Goal: Task Accomplishment & Management: Use online tool/utility

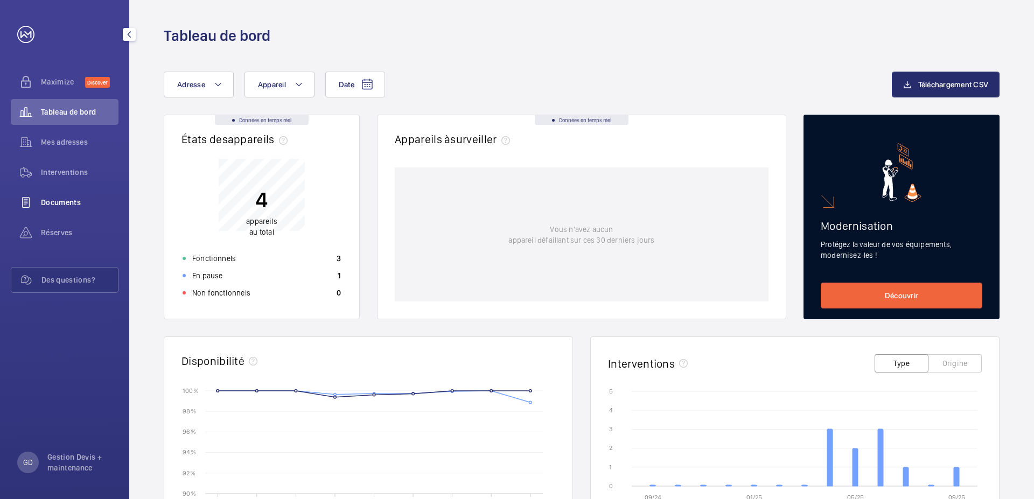
click at [80, 200] on span "Documents" at bounding box center [80, 202] width 78 height 11
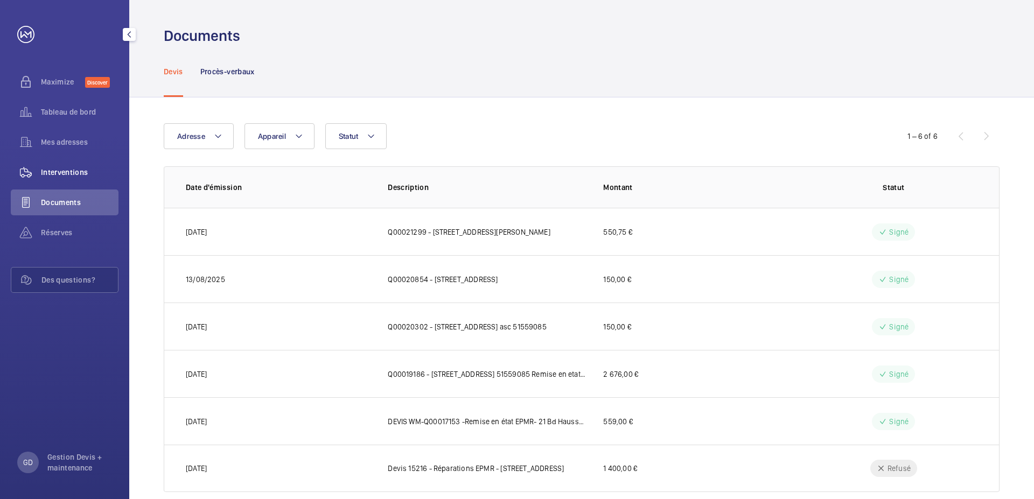
click at [74, 173] on span "Interventions" at bounding box center [80, 172] width 78 height 11
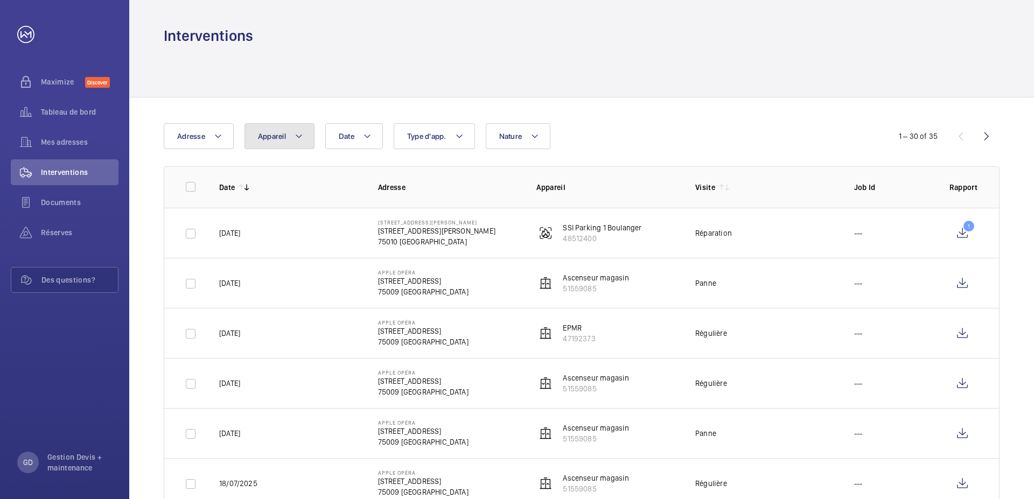
click at [299, 136] on mat-icon at bounding box center [299, 136] width 9 height 13
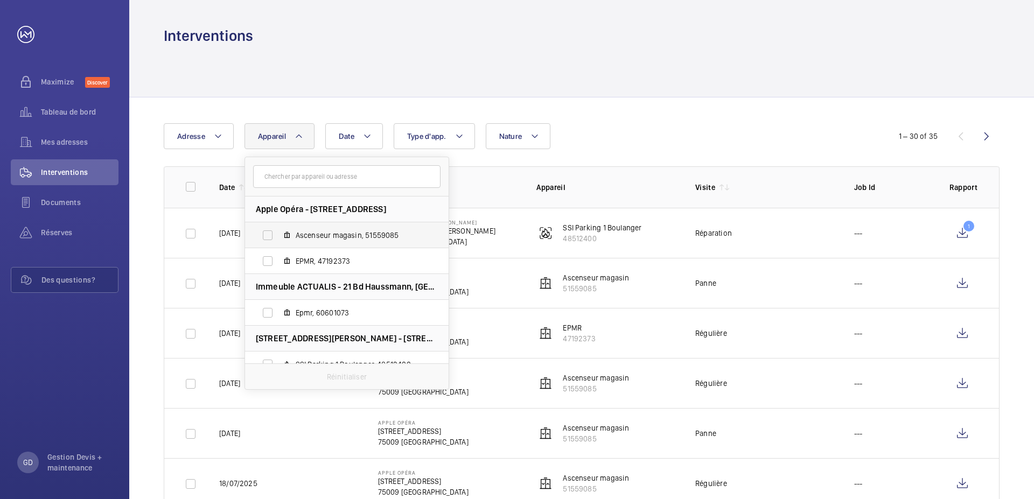
click at [268, 236] on label "Ascenseur magasin, 51559085" at bounding box center [338, 235] width 186 height 26
click at [268, 236] on input "Ascenseur magasin, 51559085" at bounding box center [268, 236] width 22 height 22
checkbox input "true"
click at [271, 262] on label "EPMR, 47192373" at bounding box center [338, 261] width 186 height 26
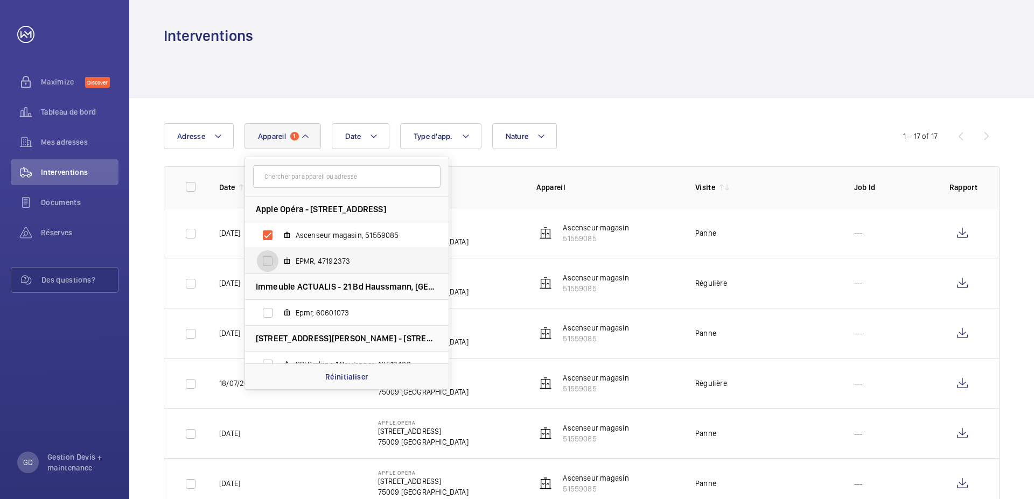
click at [271, 262] on input "EPMR, 47192373" at bounding box center [268, 261] width 22 height 22
checkbox input "true"
click at [742, 81] on div at bounding box center [582, 71] width 836 height 51
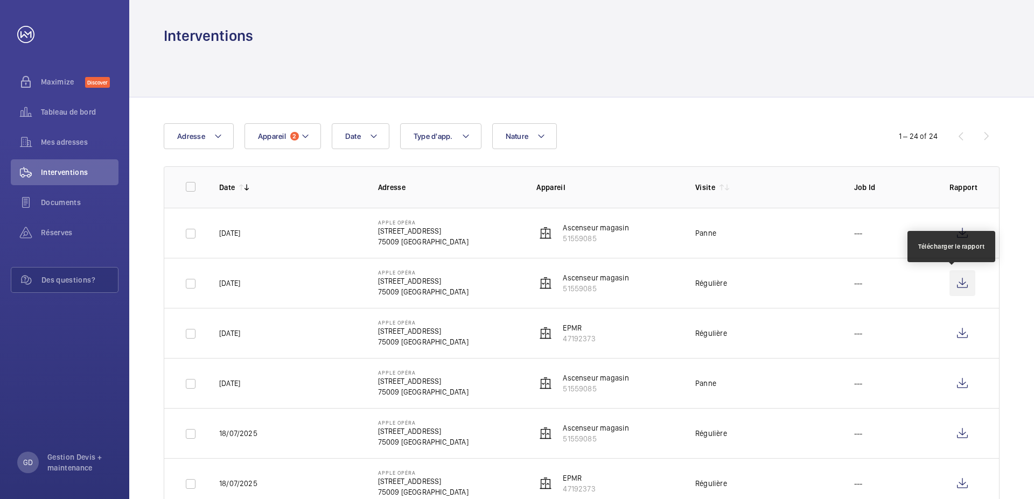
click at [952, 286] on wm-front-icon-button at bounding box center [962, 283] width 26 height 26
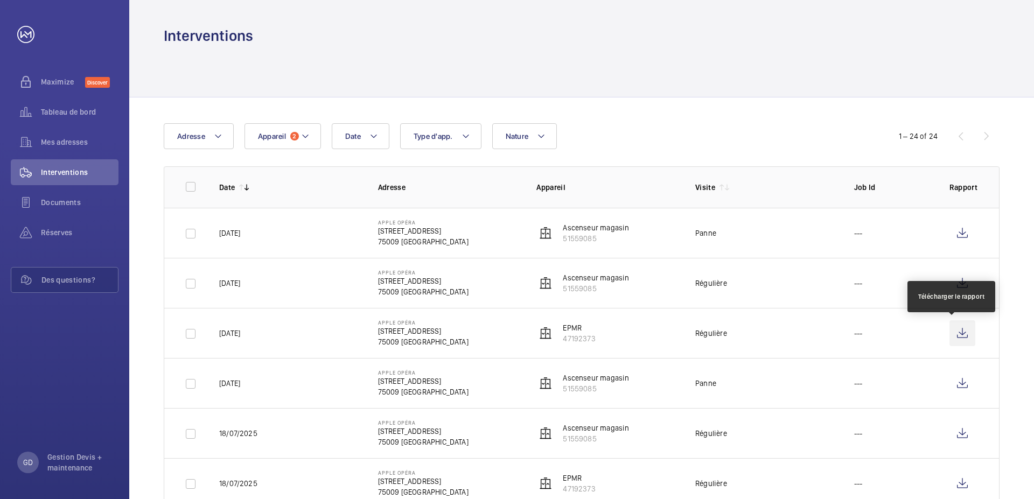
click at [953, 339] on wm-front-icon-button at bounding box center [962, 333] width 26 height 26
